Goal: Check status: Check status

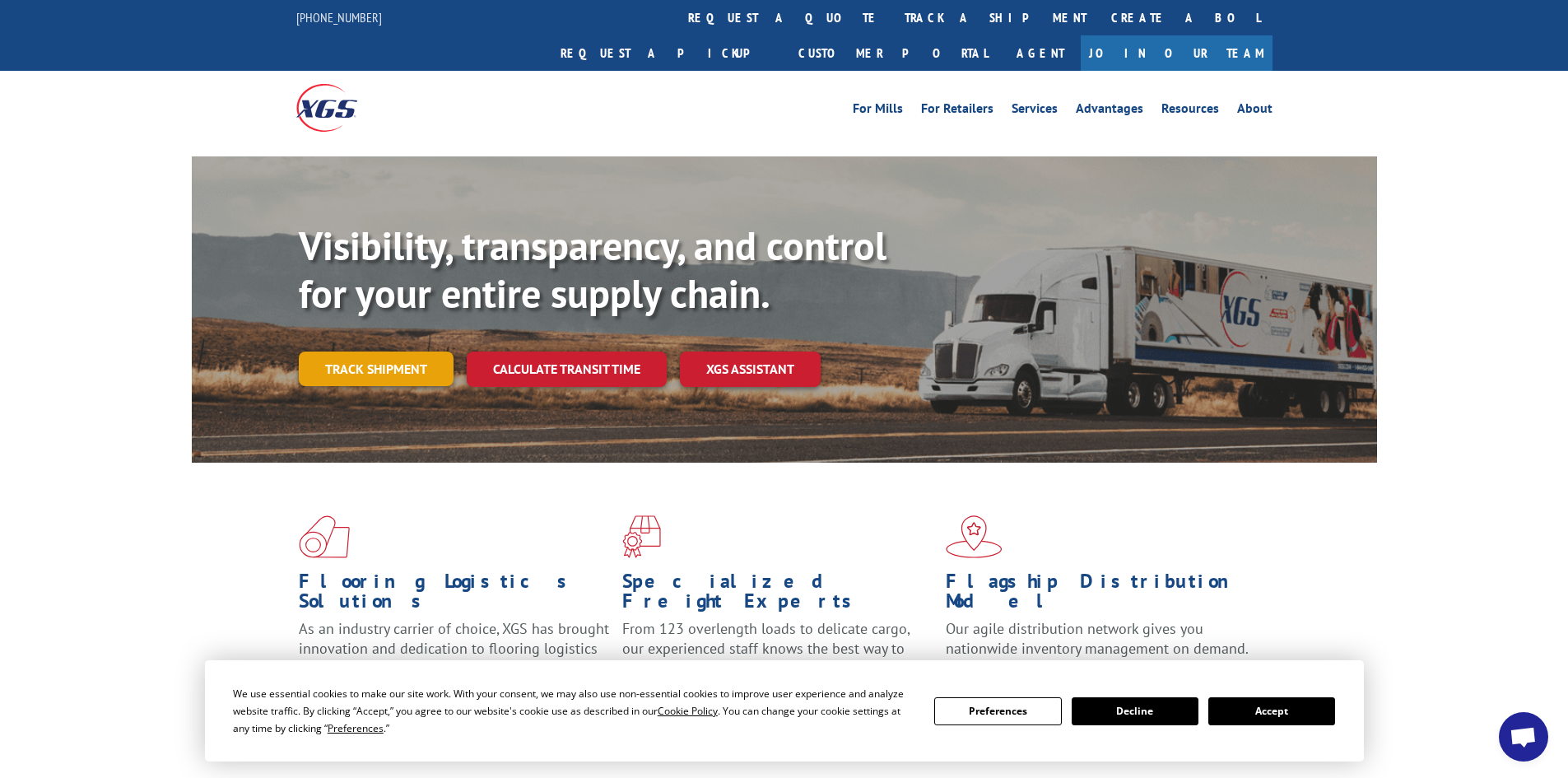
click at [401, 351] on link "Track shipment" at bounding box center [376, 368] width 155 height 35
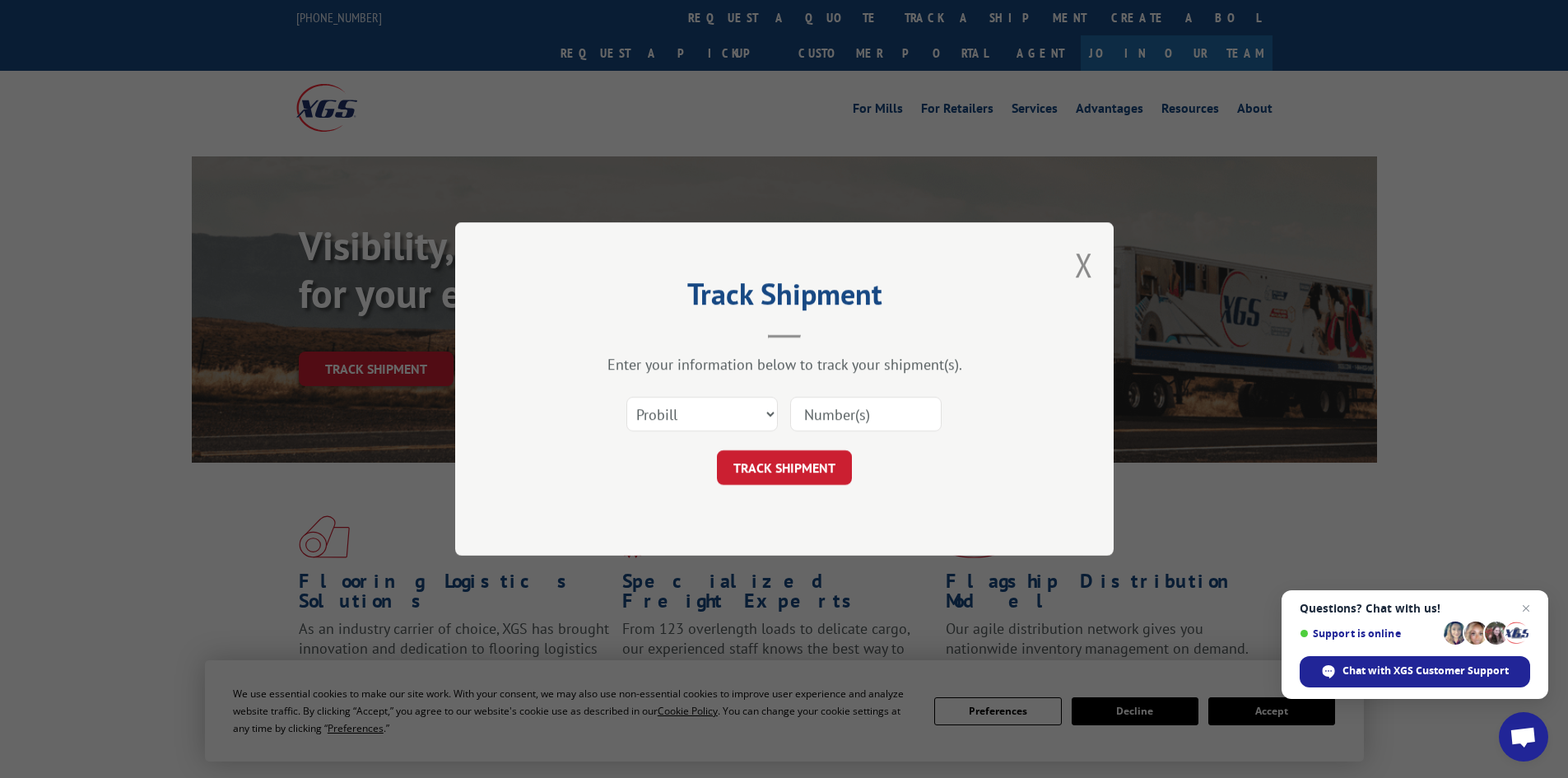
paste input "261936250904"
type input "261936250904"
click at [767, 468] on button "TRACK SHIPMENT" at bounding box center [784, 468] width 135 height 35
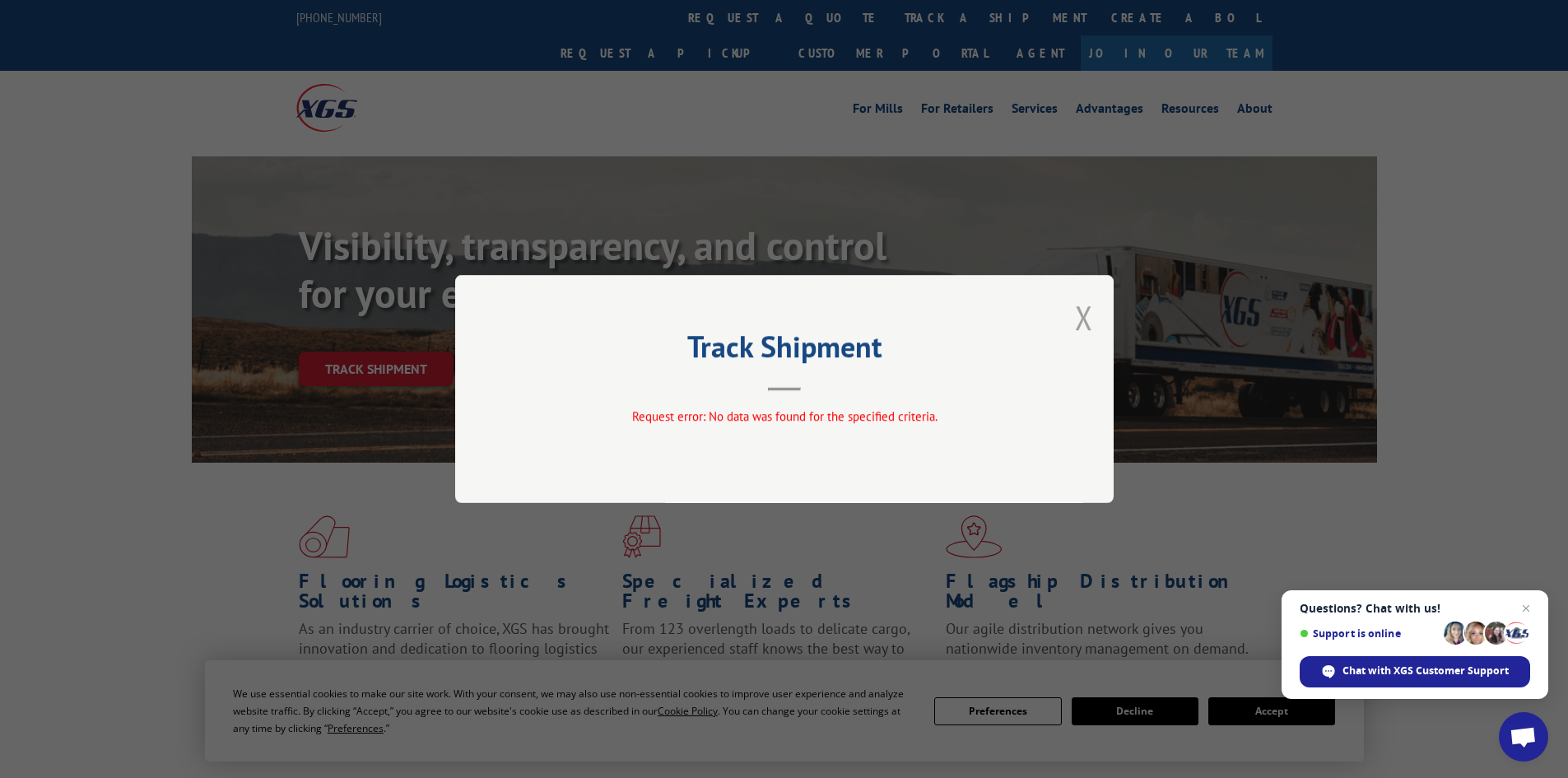
click at [1080, 315] on button "Close modal" at bounding box center [1083, 317] width 18 height 43
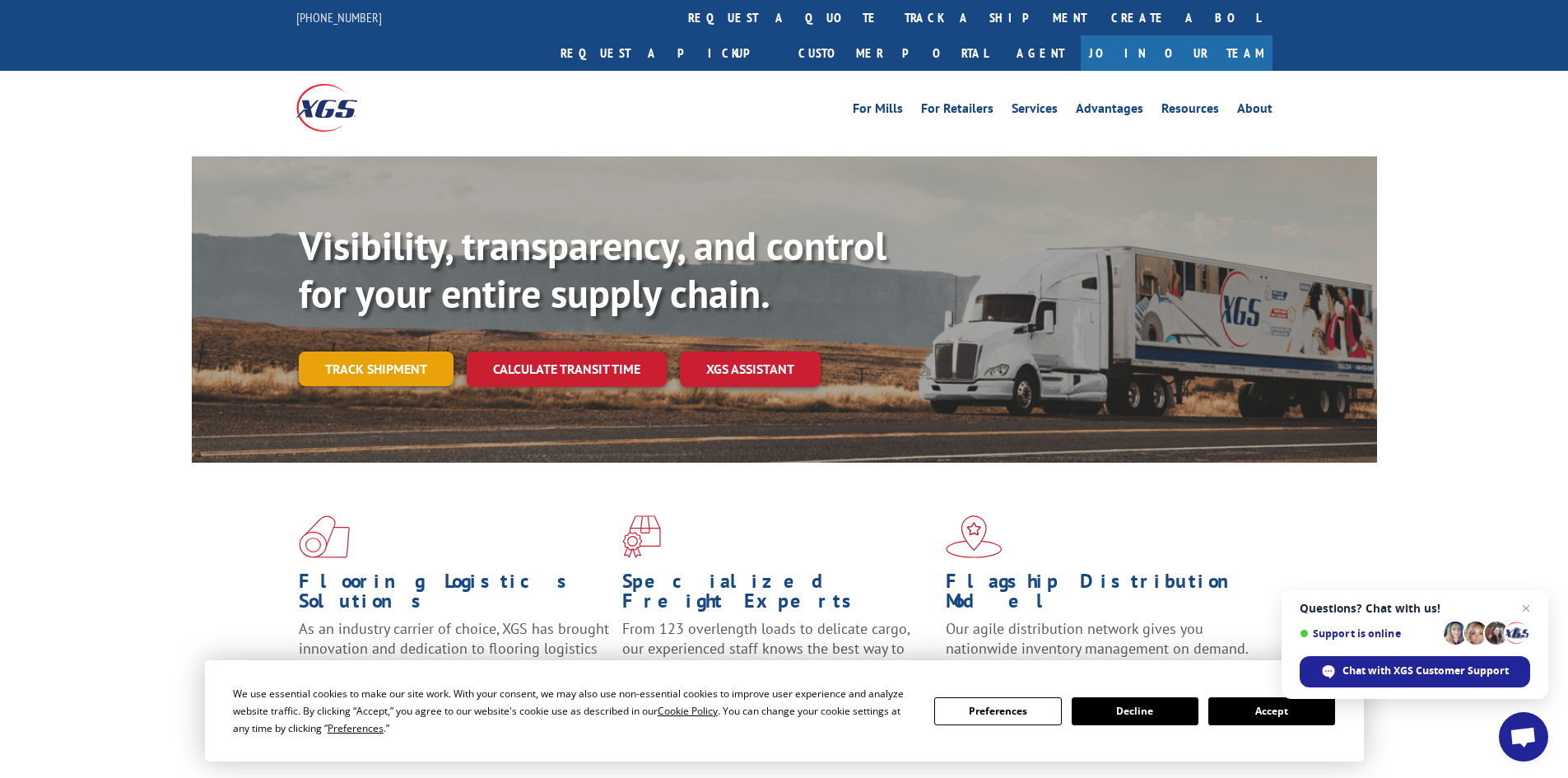
click at [388, 351] on link "Track shipment" at bounding box center [376, 368] width 155 height 35
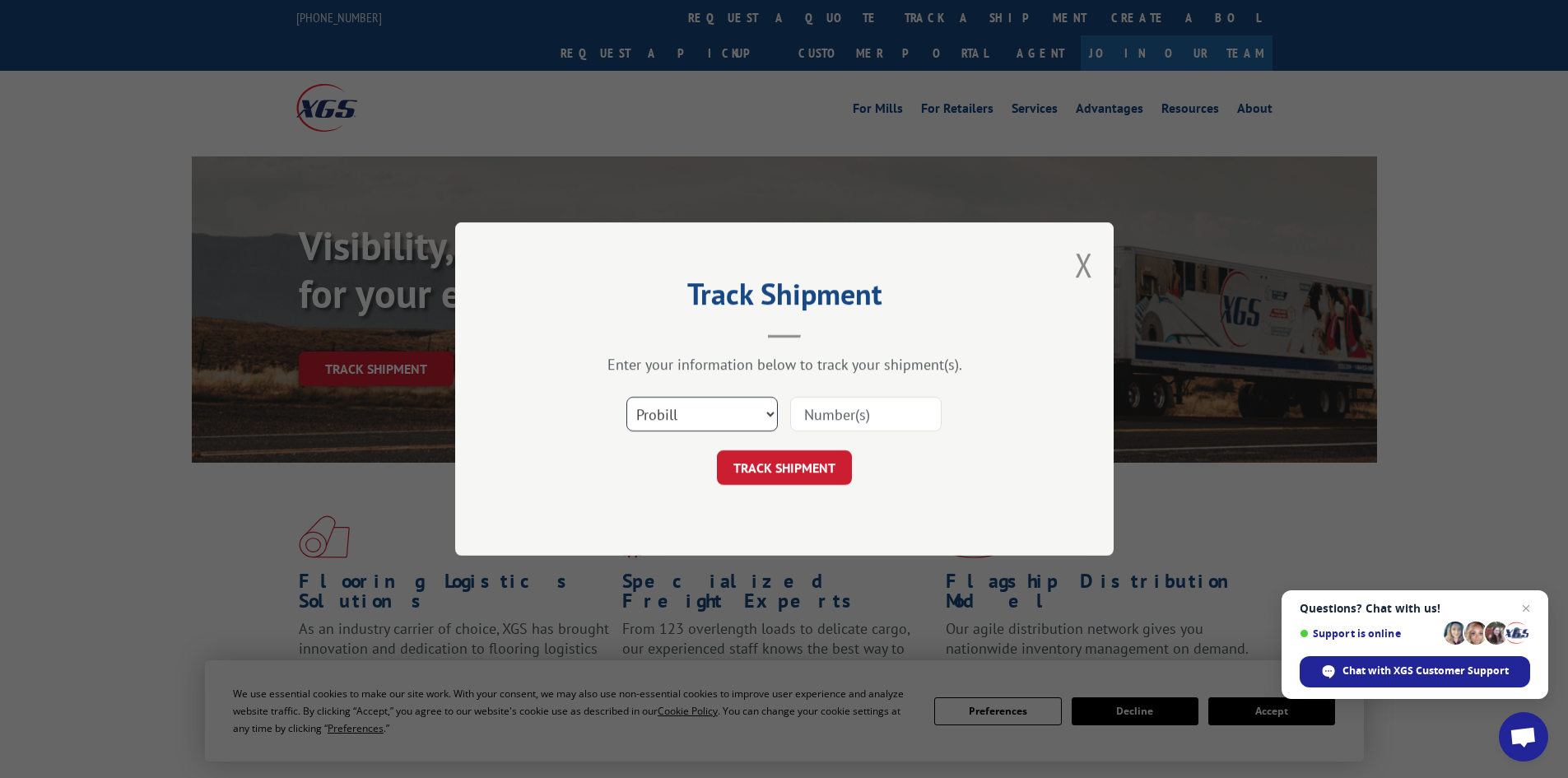
click at [710, 422] on select "Select category... Probill BOL PO" at bounding box center [702, 414] width 151 height 35
select select "bol"
click at [627, 397] on select "Select category... Probill BOL PO" at bounding box center [702, 414] width 151 height 35
paste input "449735"
type input "449735"
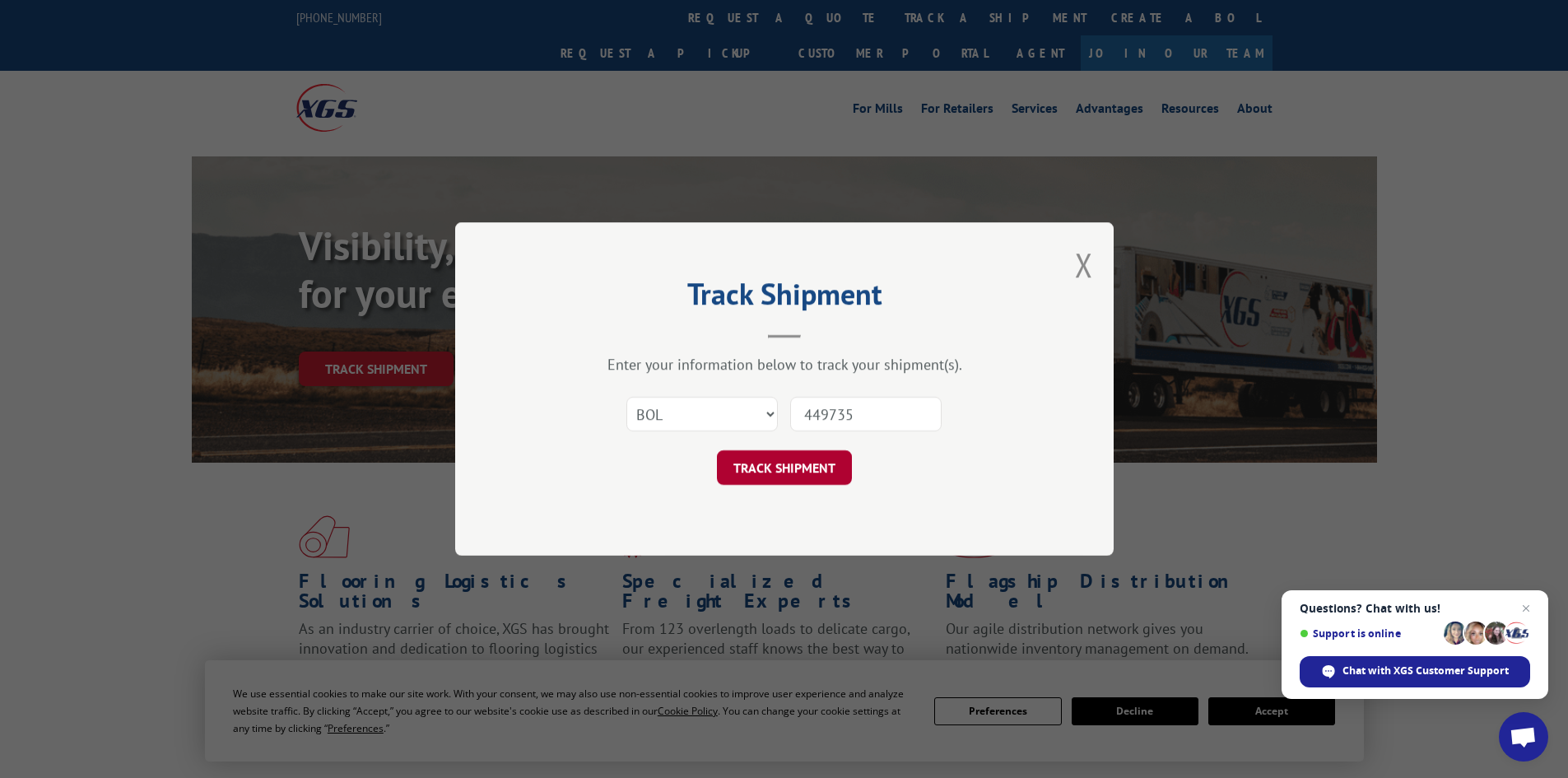
click at [793, 459] on button "TRACK SHIPMENT" at bounding box center [784, 468] width 135 height 35
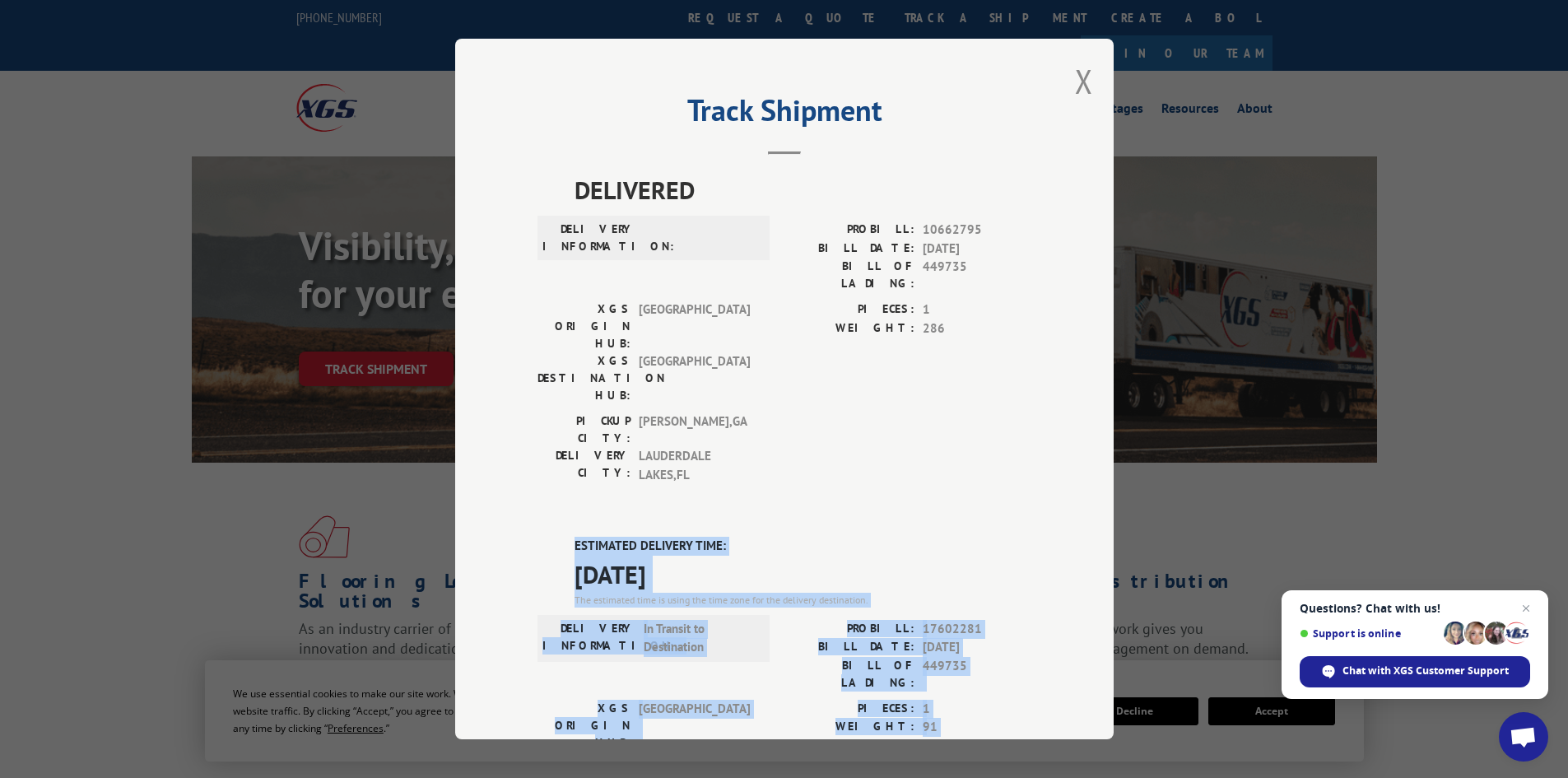
drag, startPoint x: 544, startPoint y: 468, endPoint x: 1065, endPoint y: 701, distance: 570.7
click at [1065, 701] on div "Track Shipment DELIVERED DELIVERY INFORMATION: PROBILL: 10662795 BILL DATE: [DA…" at bounding box center [784, 389] width 659 height 701
copy div "ESTIMATED DELIVERY TIME: [DATE] The estimated time is using the time zone for t…"
